Goal: Task Accomplishment & Management: Manage account settings

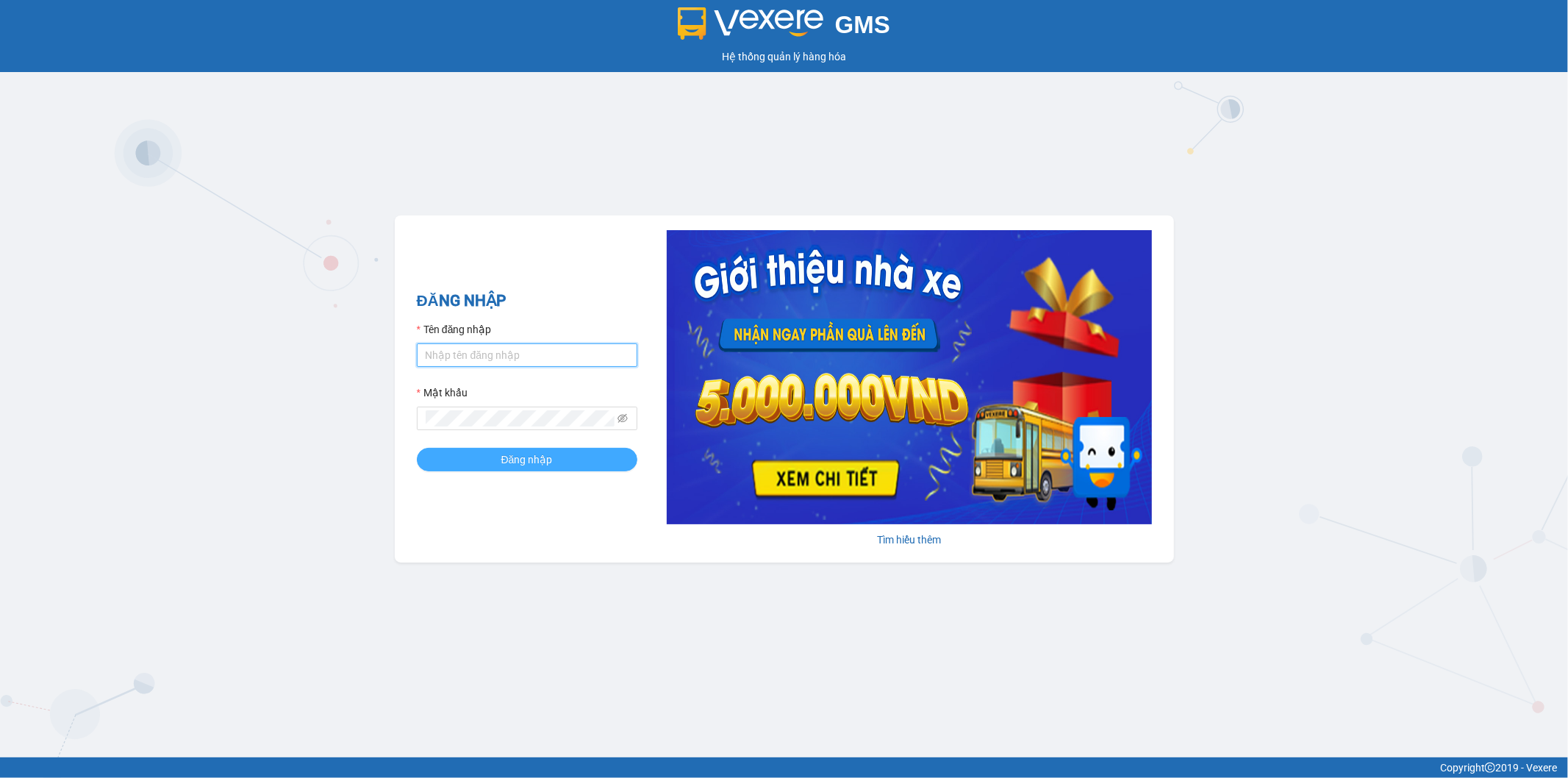
type input "ngoc.taithang"
click at [539, 457] on span "Đăng nhập" at bounding box center [527, 459] width 51 height 16
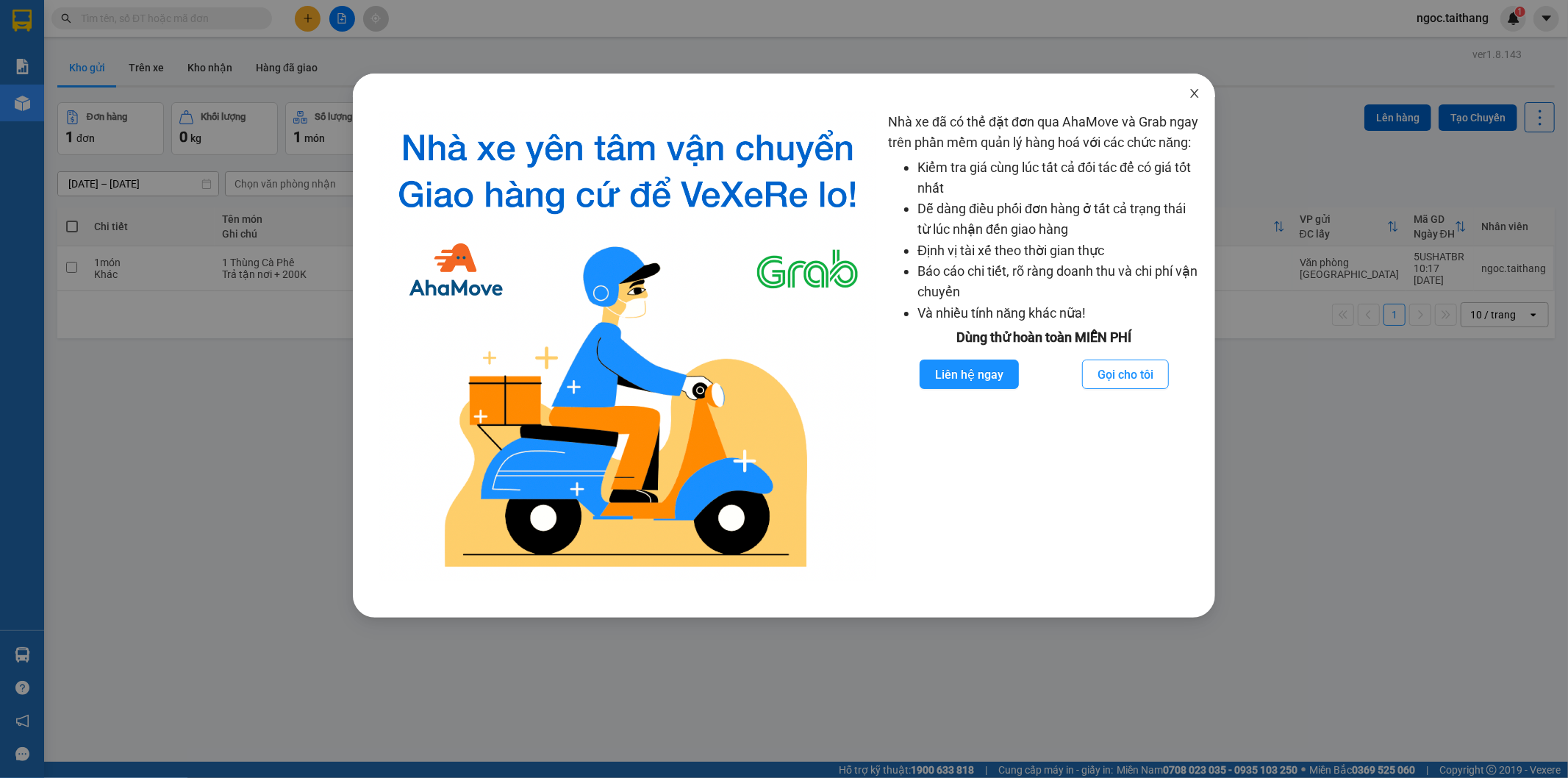
click at [1193, 96] on icon "close" at bounding box center [1194, 93] width 8 height 9
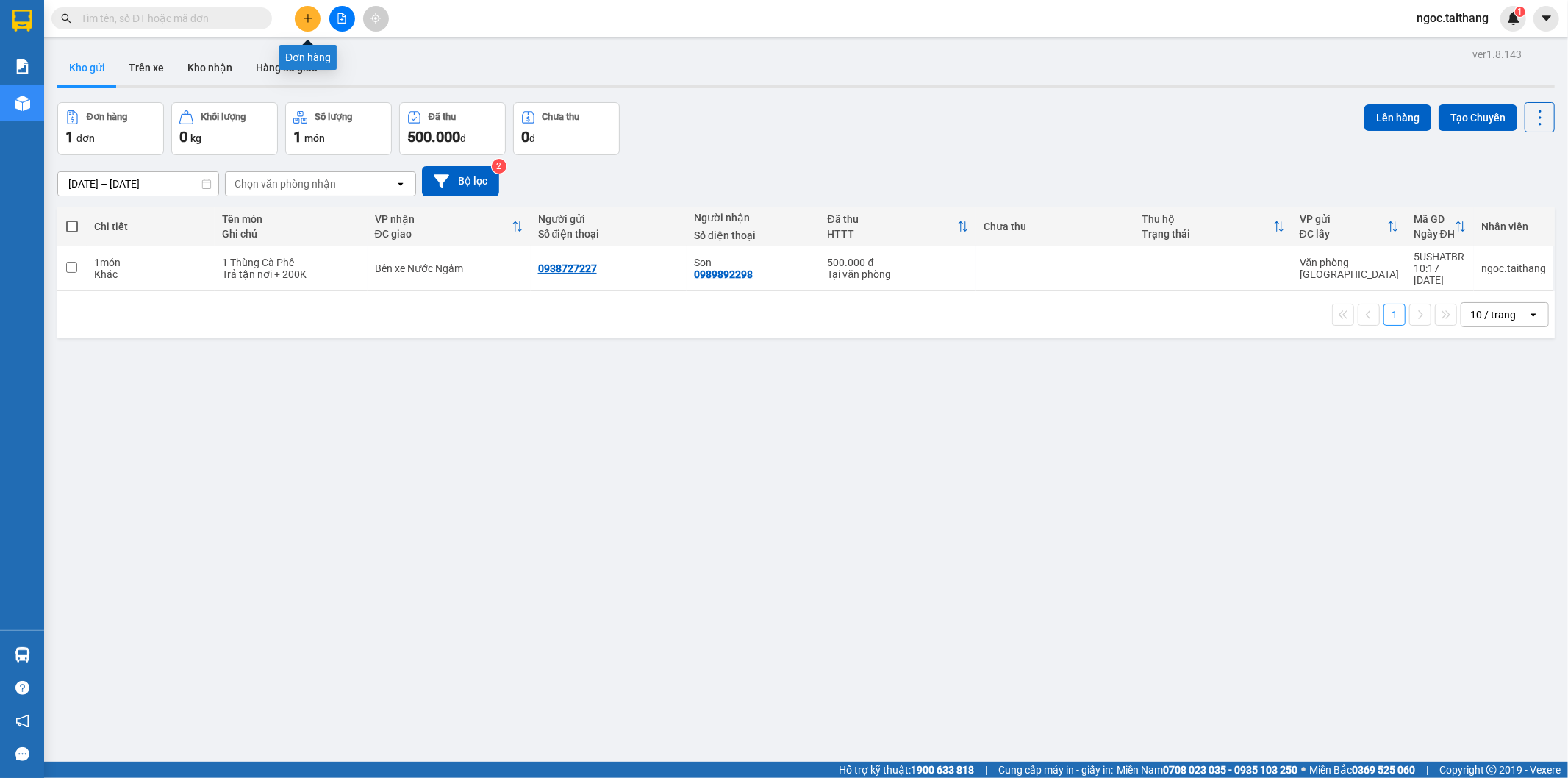
click at [303, 20] on icon "plus" at bounding box center [307, 18] width 11 height 11
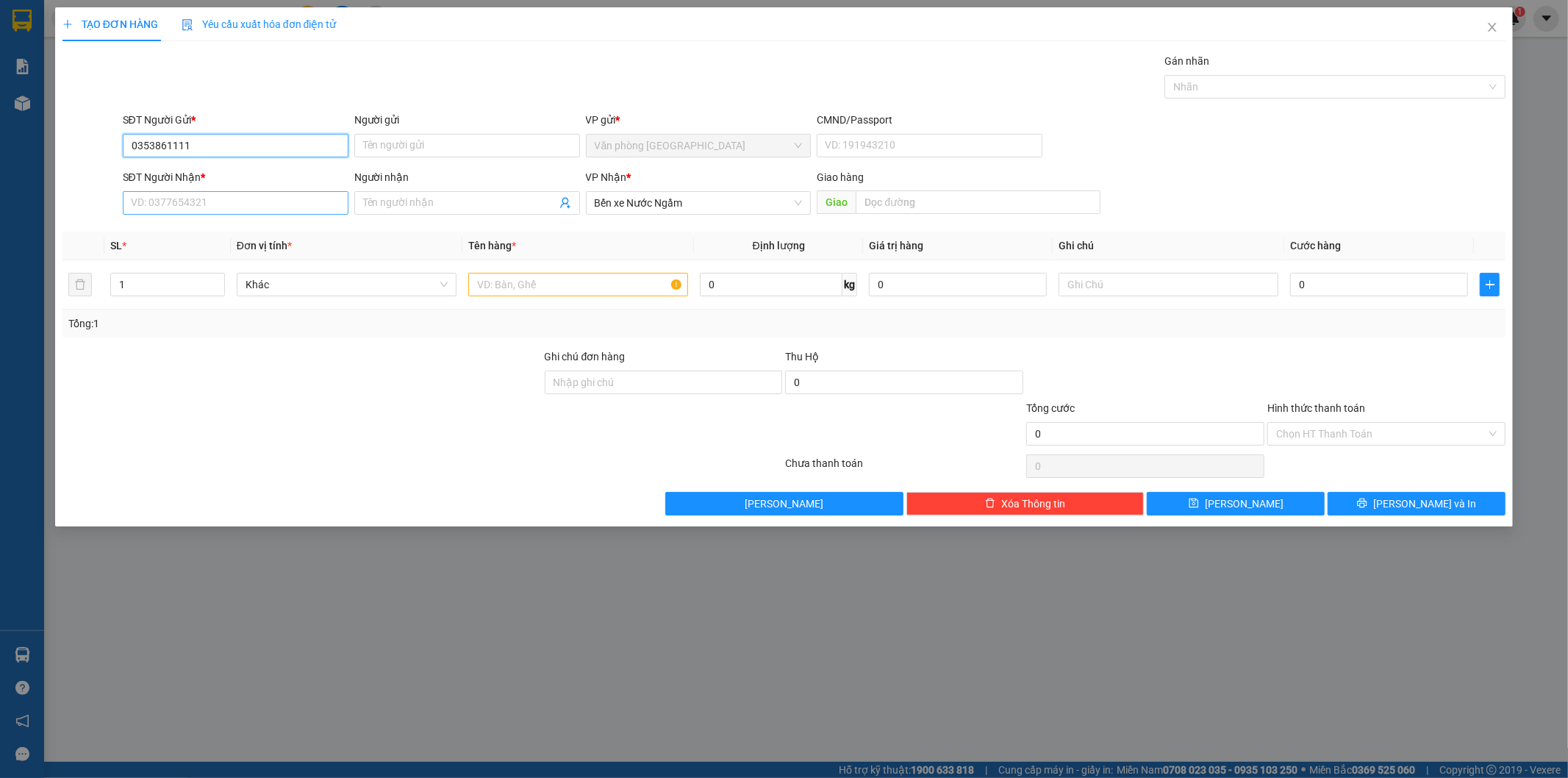
type input "0353861111"
click at [138, 195] on input "SĐT Người Nhận *" at bounding box center [236, 203] width 226 height 23
drag, startPoint x: 221, startPoint y: 150, endPoint x: 82, endPoint y: 150, distance: 139.0
click at [82, 150] on div "SĐT Người Gửi * 0353861111 0353861111 Người gửi Tên người gửi VP gửi * Văn phòn…" at bounding box center [784, 137] width 1447 height 51
click at [156, 205] on input "SĐT Người Nhận *" at bounding box center [236, 203] width 226 height 23
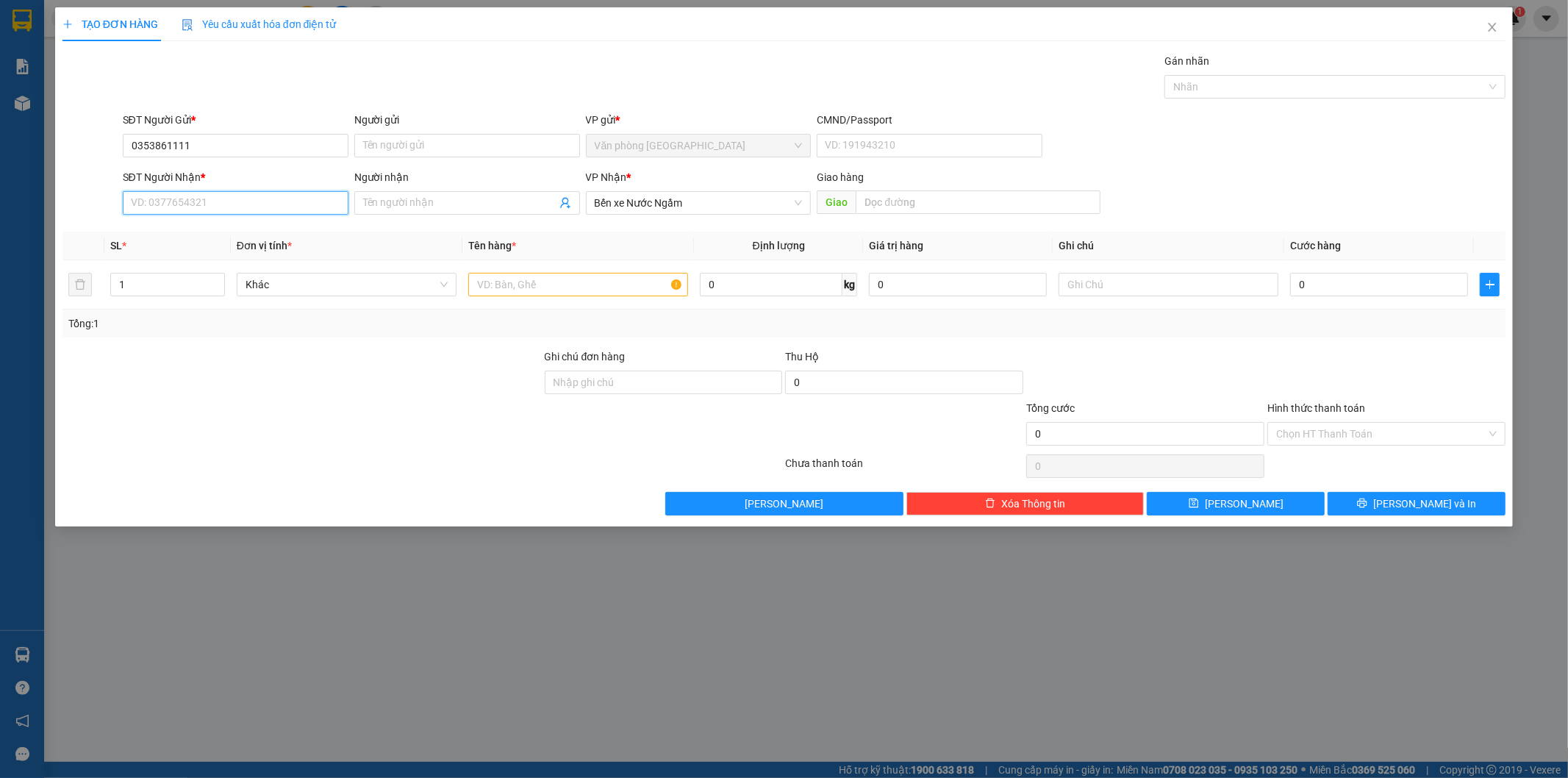
paste input "0353861111"
type input "0353861111"
click at [556, 280] on input "text" at bounding box center [578, 284] width 220 height 23
type input "1 thùng"
click at [1338, 279] on input "0" at bounding box center [1378, 284] width 177 height 23
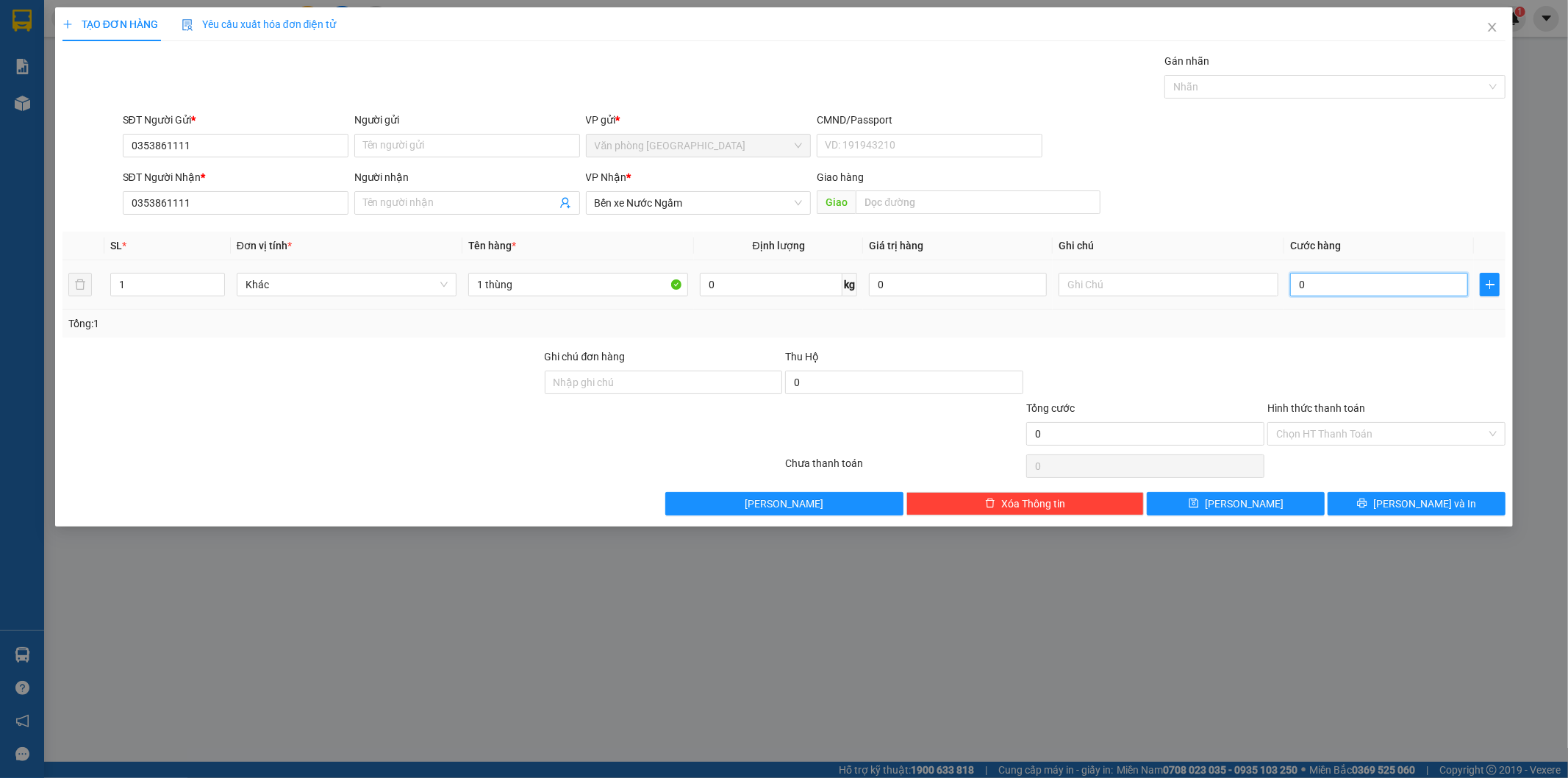
type input "2"
type input "20"
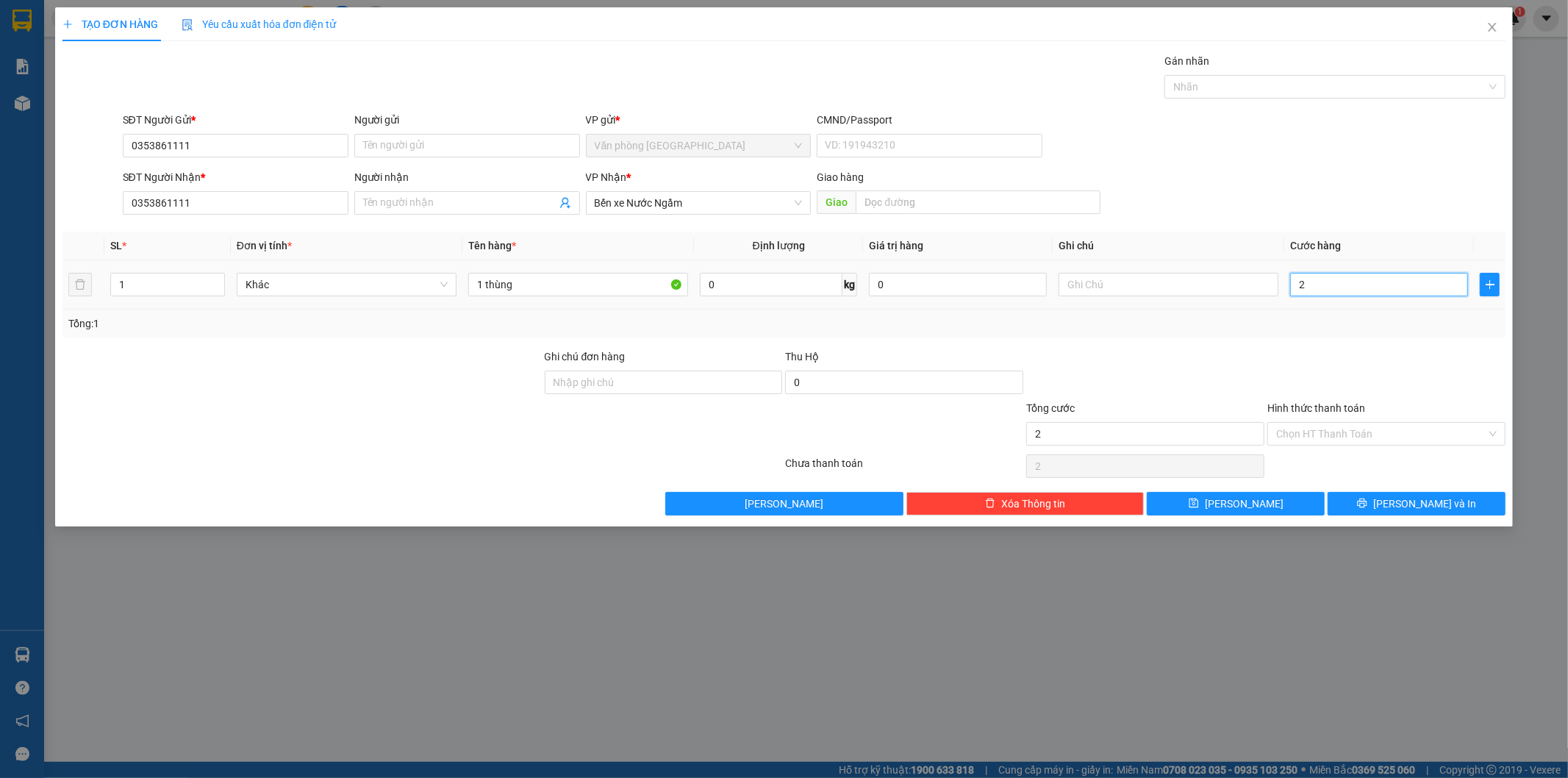
type input "20"
type input "20.000"
click at [1393, 495] on button "[PERSON_NAME] và In" at bounding box center [1416, 503] width 177 height 23
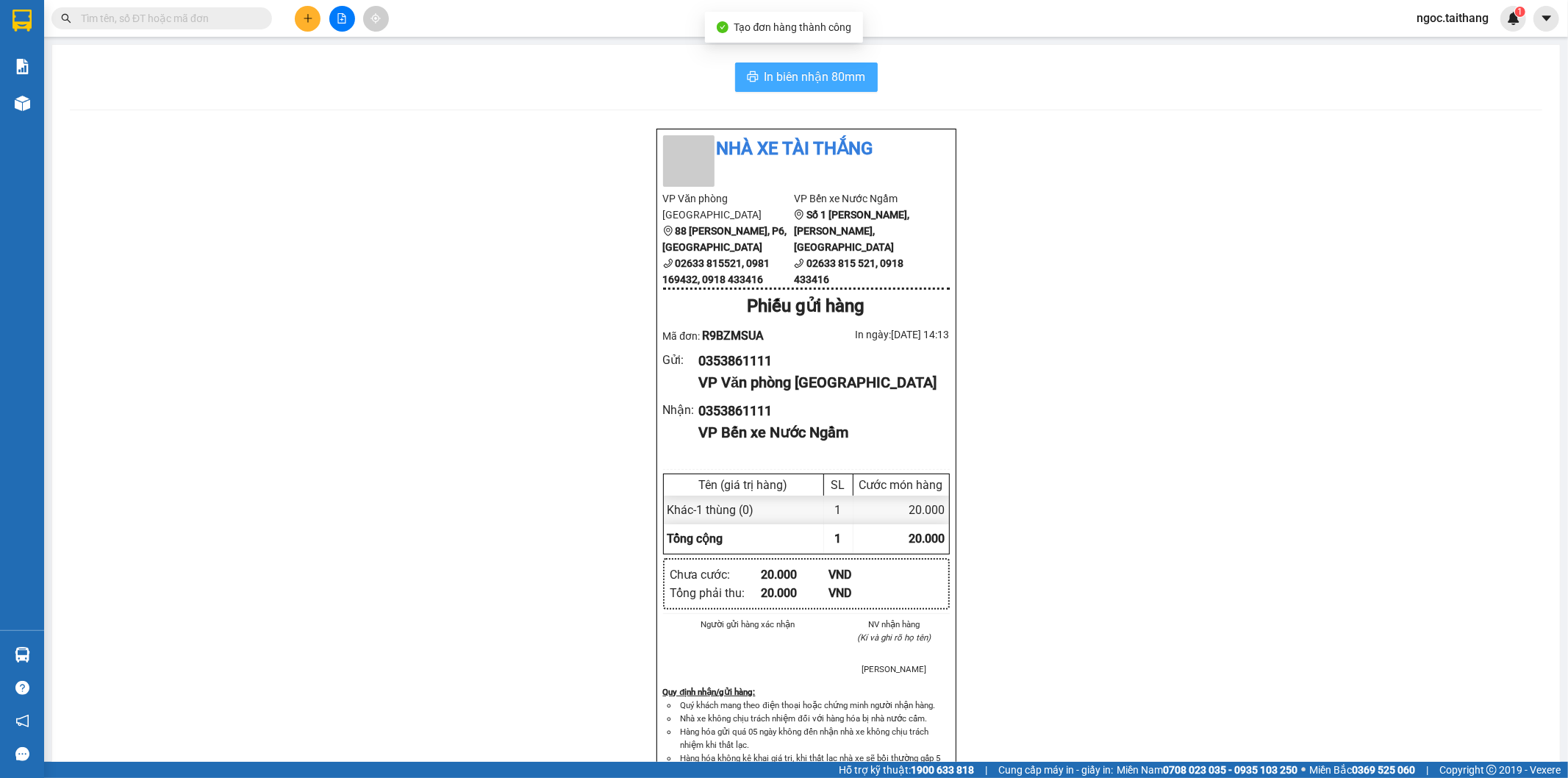
click at [795, 85] on span "In biên nhận 80mm" at bounding box center [815, 77] width 102 height 18
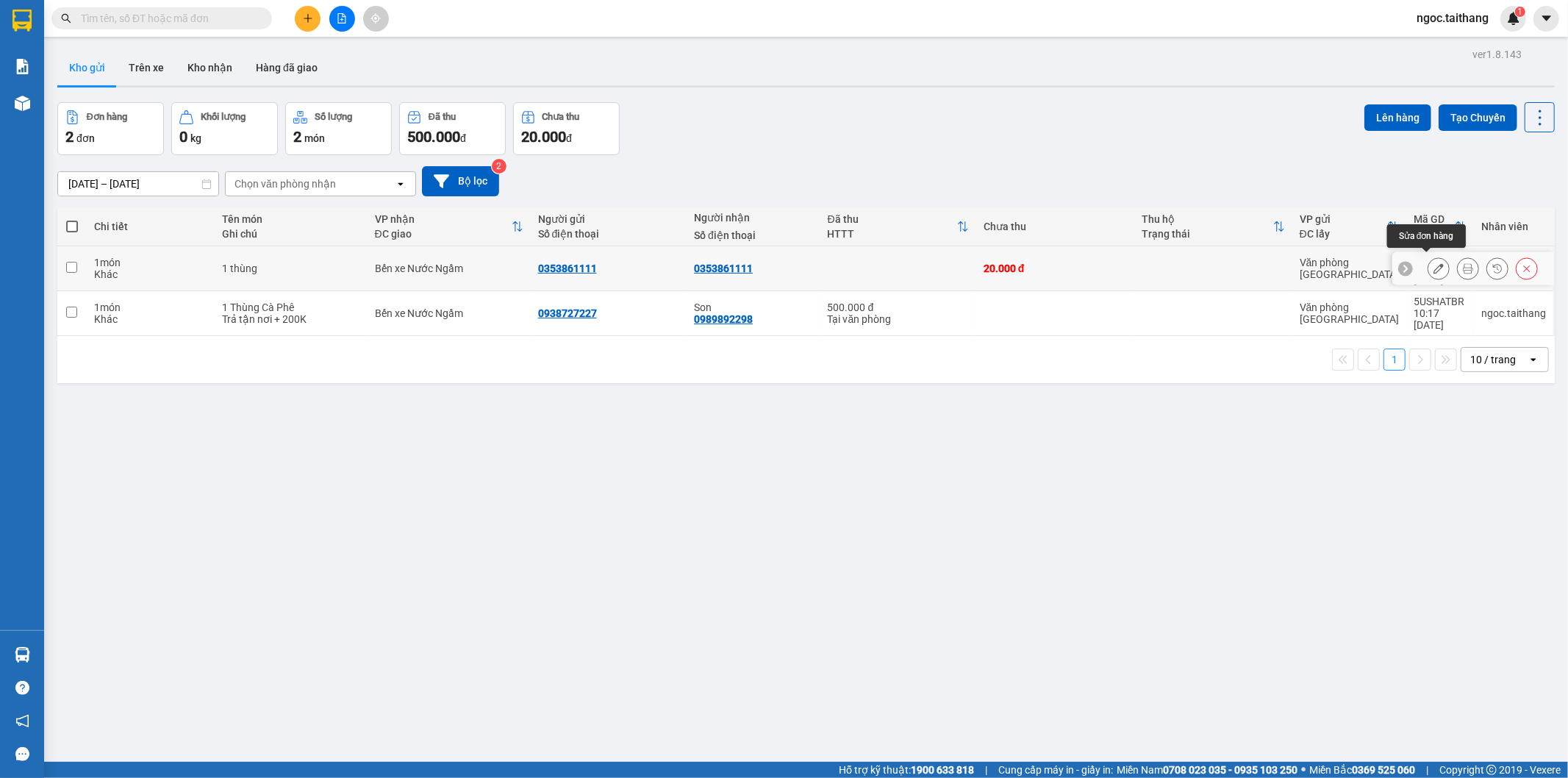
click at [1433, 263] on icon at bounding box center [1438, 268] width 11 height 11
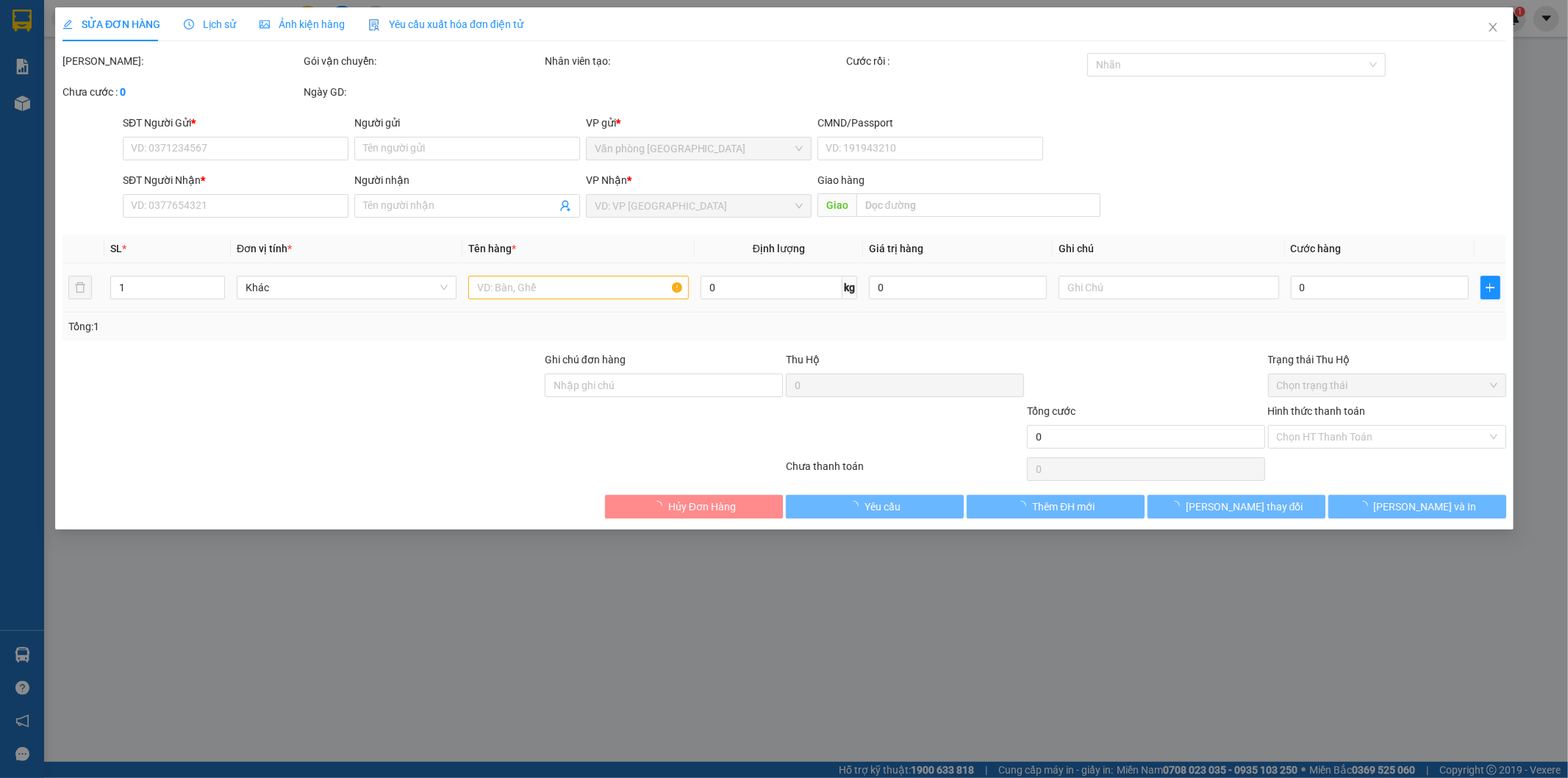
type input "0353861111"
type input "20.000"
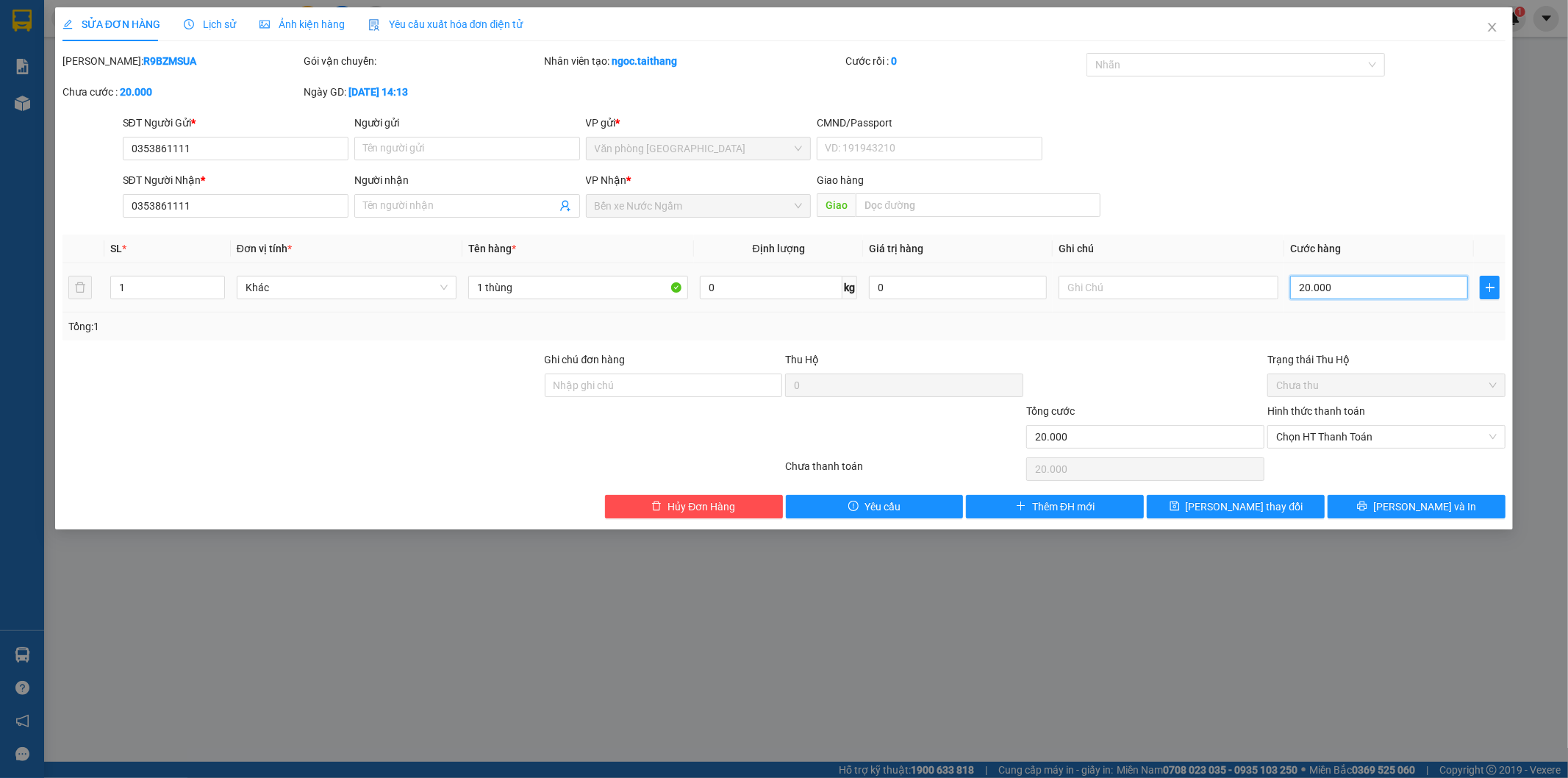
click at [1369, 283] on input "20.000" at bounding box center [1378, 287] width 177 height 23
type input "2"
type input "20"
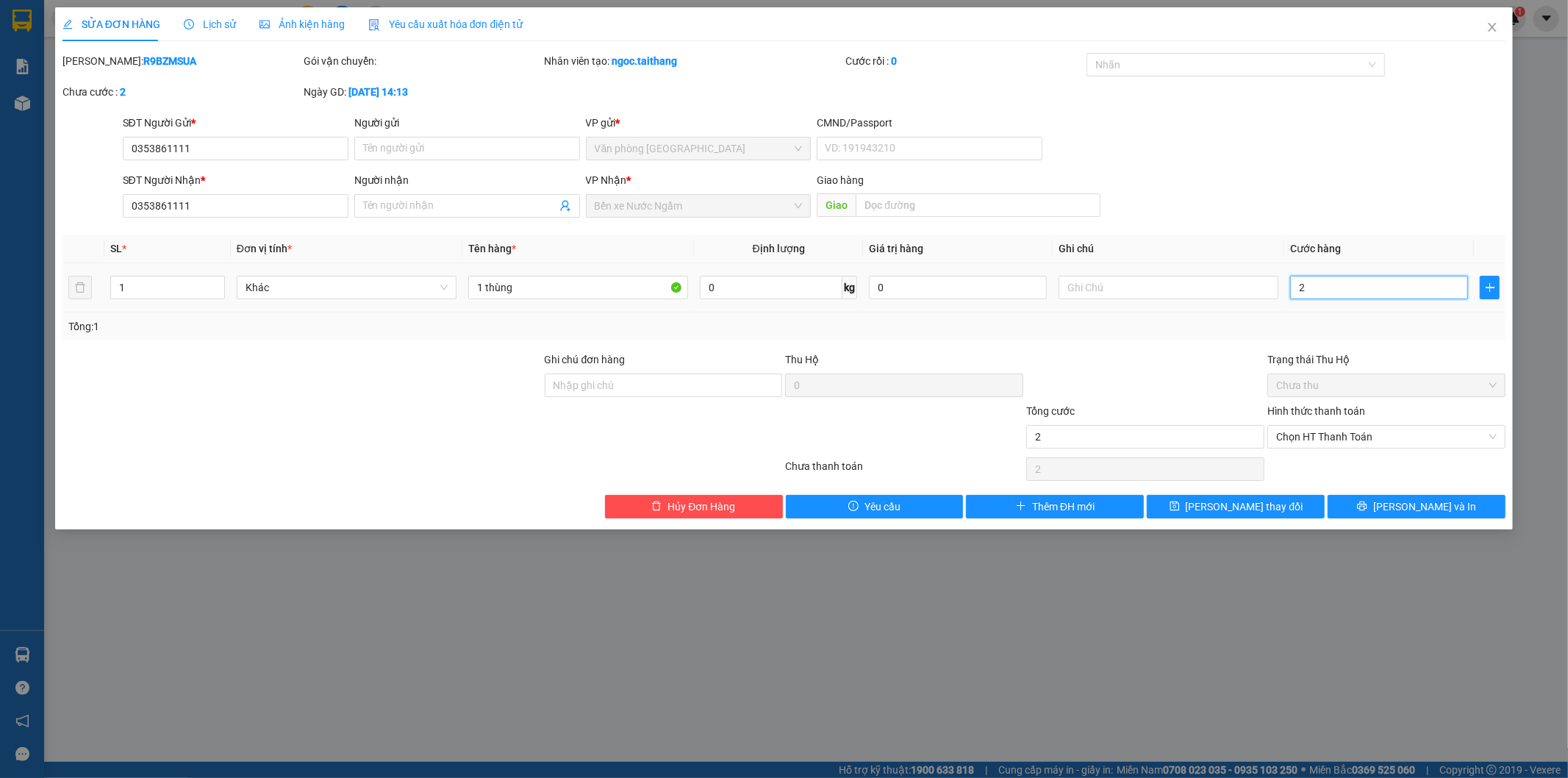
type input "20"
type input "200"
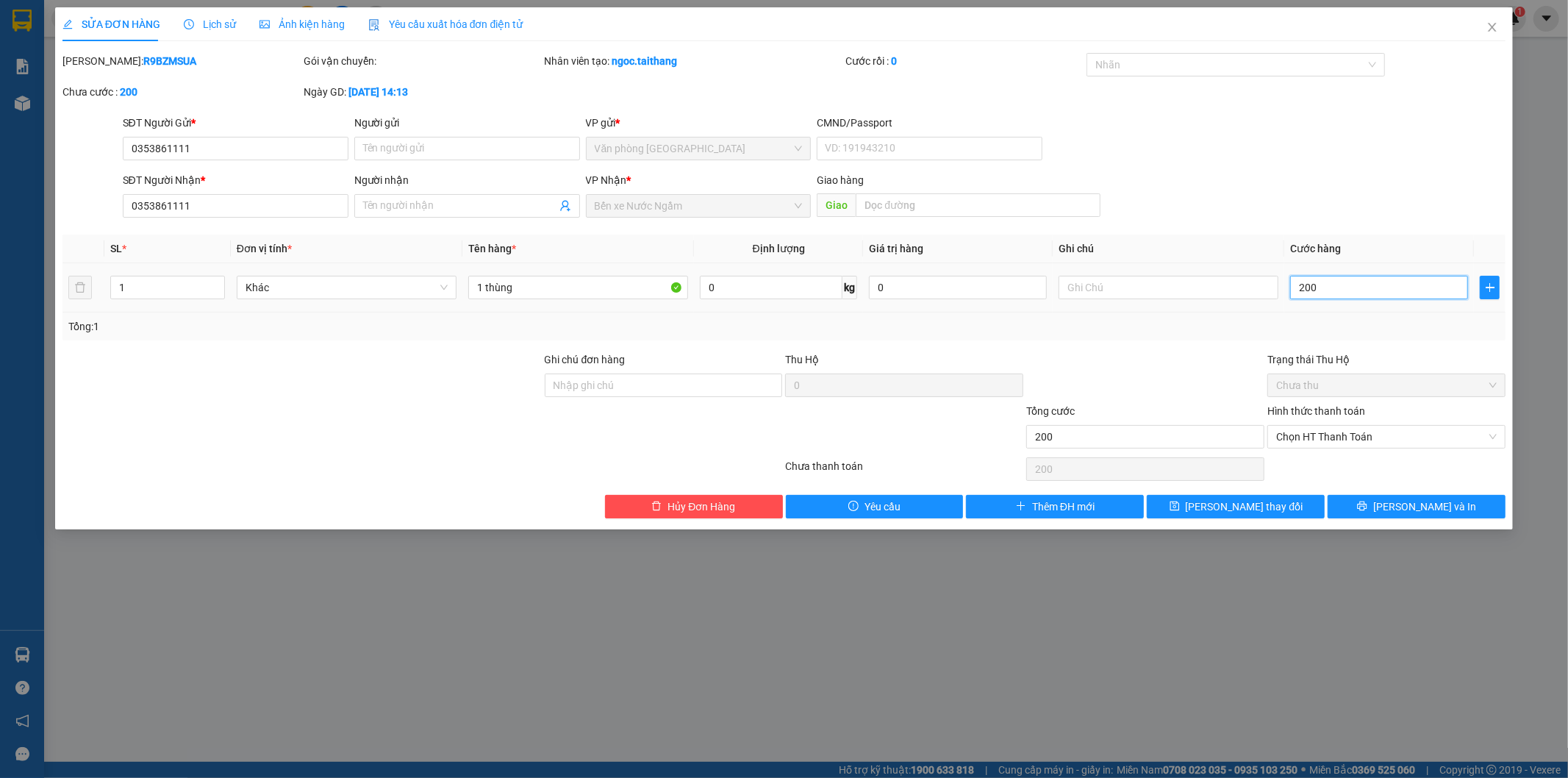
type input "2.000"
type input "20.000"
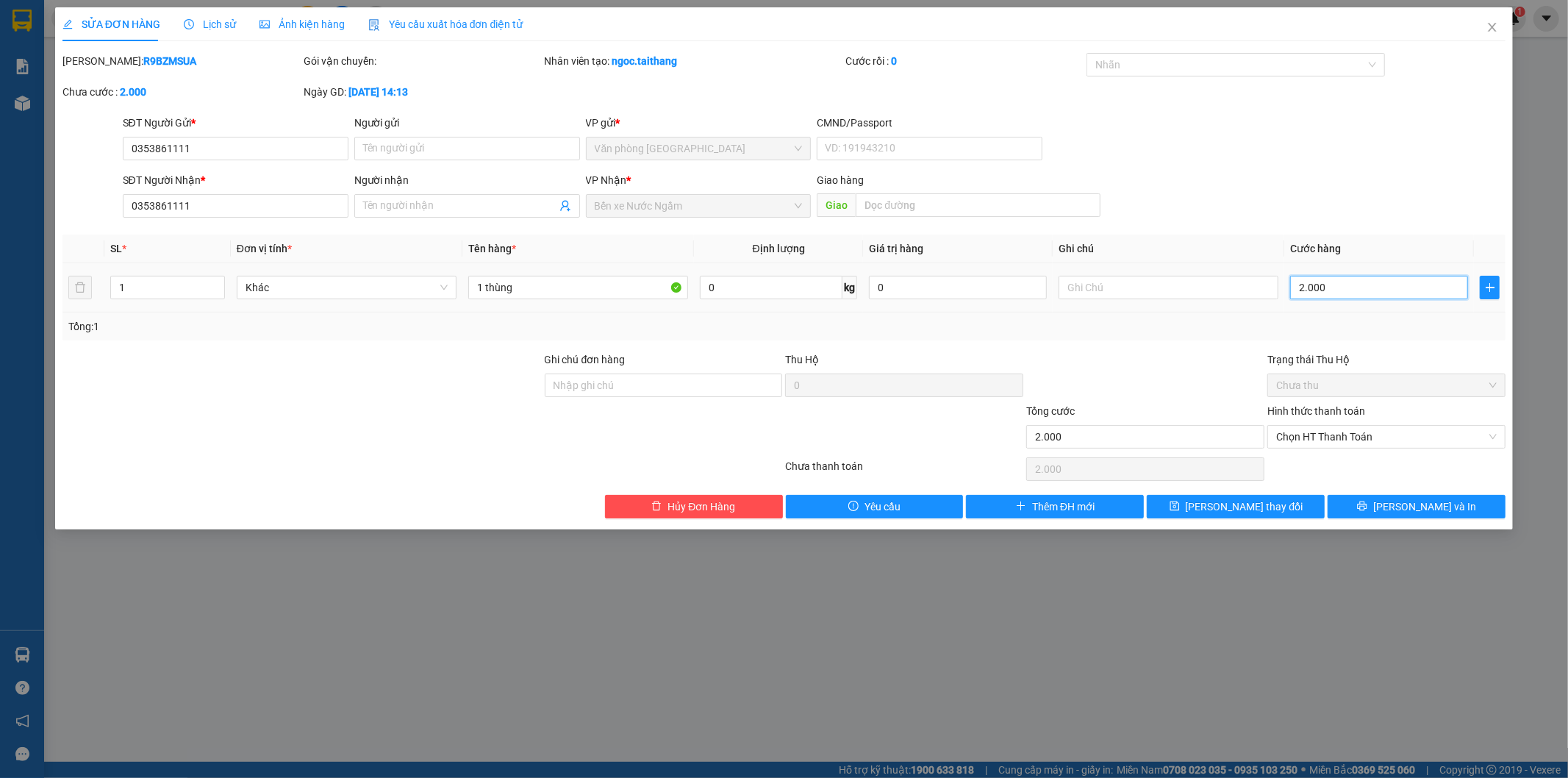
type input "20.000"
type input "200.000"
click at [1242, 497] on button "[PERSON_NAME] thay đổi" at bounding box center [1235, 506] width 177 height 23
